Goal: Task Accomplishment & Management: Manage account settings

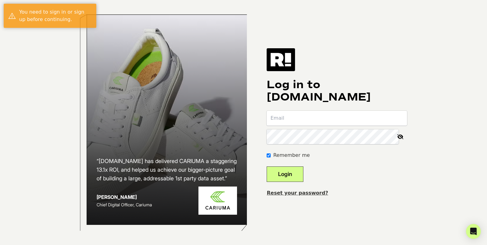
type input "[PERSON_NAME][EMAIL_ADDRESS][DOMAIN_NAME]"
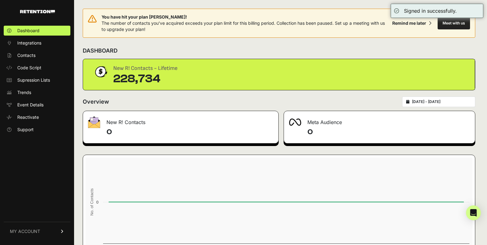
click at [29, 228] on span "MY ACCOUNT" at bounding box center [25, 231] width 30 height 6
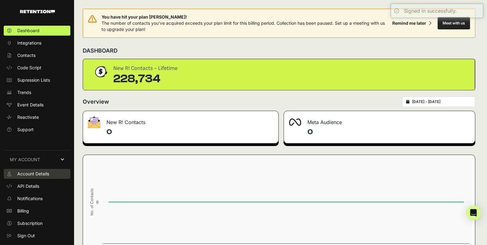
click at [36, 177] on link "Account Details" at bounding box center [37, 174] width 67 height 10
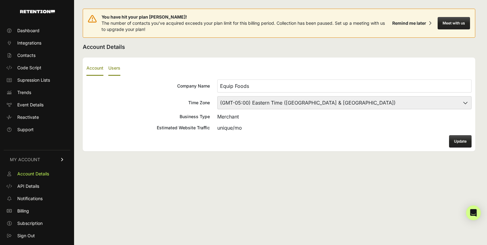
click at [119, 68] on label "Users" at bounding box center [114, 68] width 12 height 15
click at [0, 0] on input "Users" at bounding box center [0, 0] width 0 height 0
